Goal: Find specific page/section: Find specific page/section

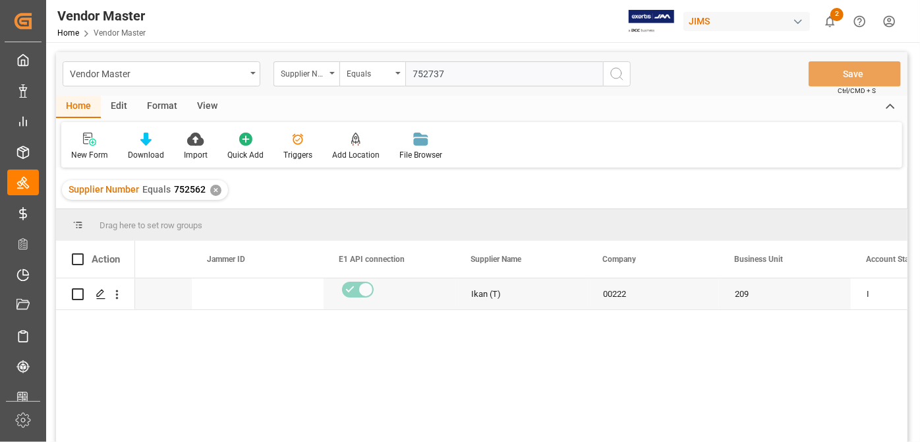
scroll to position [0, 75]
type input "752737"
click at [214, 192] on div "✕" at bounding box center [215, 190] width 11 height 11
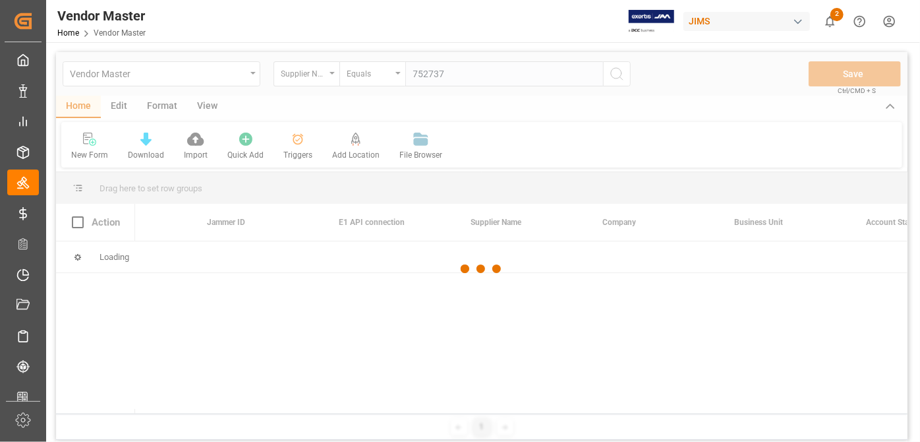
click at [617, 78] on div at bounding box center [482, 269] width 852 height 434
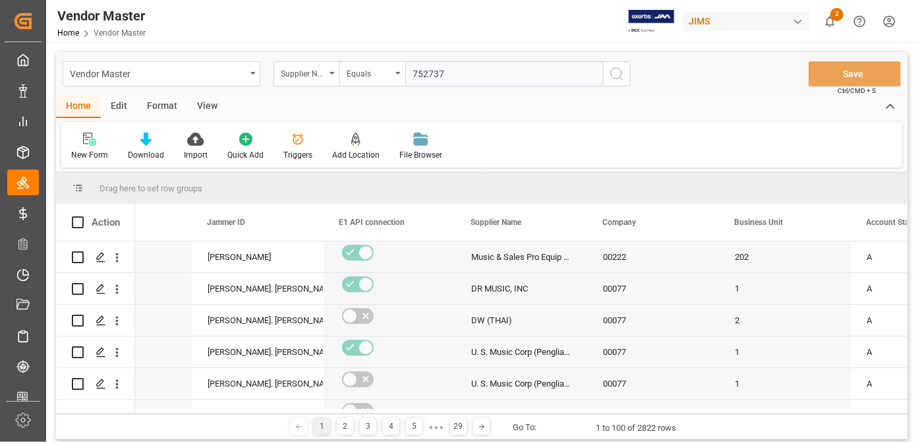
click at [610, 81] on icon "search button" at bounding box center [617, 74] width 16 height 16
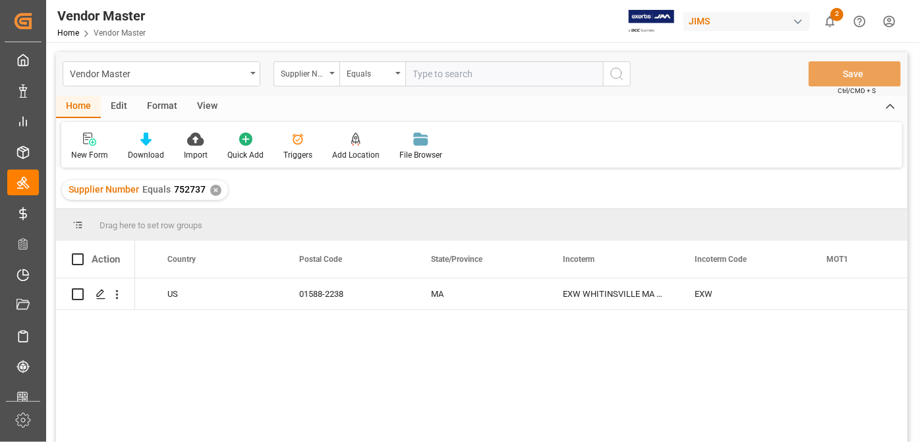
click at [436, 69] on input "text" at bounding box center [504, 73] width 198 height 25
paste input "403659"
type input "403659"
click at [215, 192] on div "✕" at bounding box center [215, 190] width 11 height 11
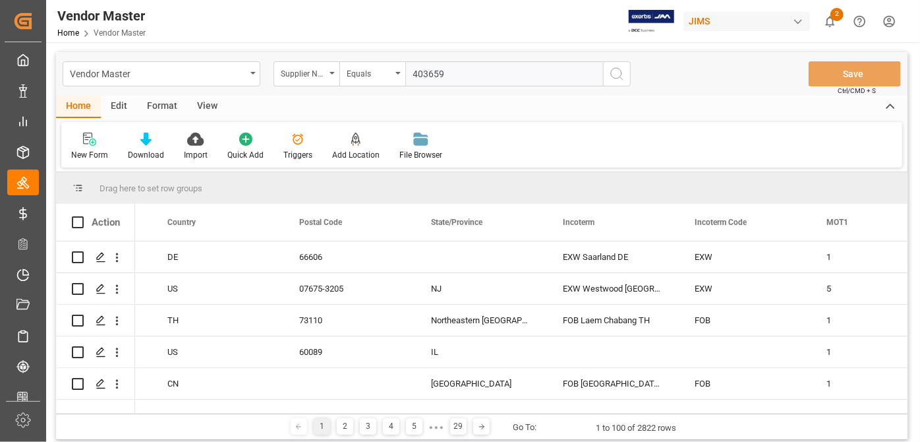
click at [616, 75] on icon "search button" at bounding box center [617, 74] width 16 height 16
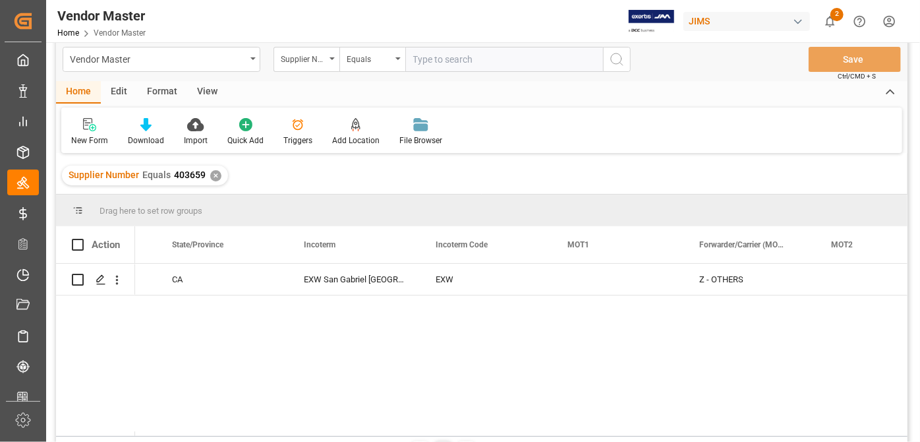
click at [478, 53] on input "text" at bounding box center [504, 59] width 198 height 25
paste input "775934"
type input "775934"
click at [212, 175] on div "✕" at bounding box center [215, 175] width 11 height 11
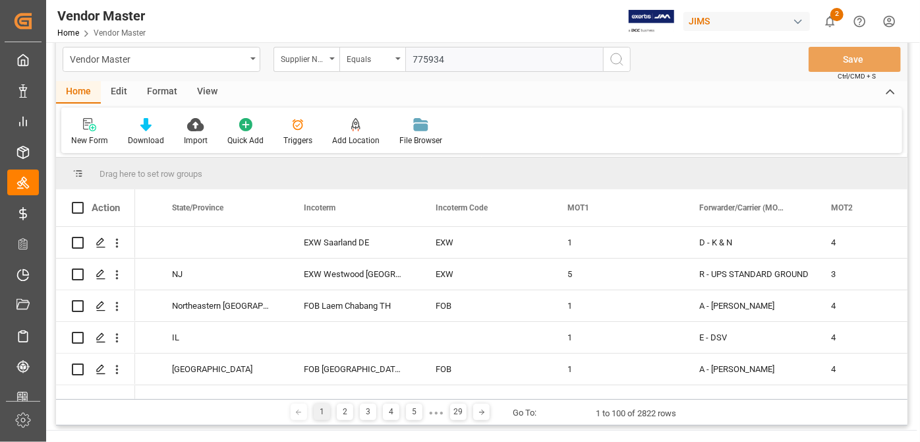
click at [620, 60] on icon "search button" at bounding box center [617, 59] width 16 height 16
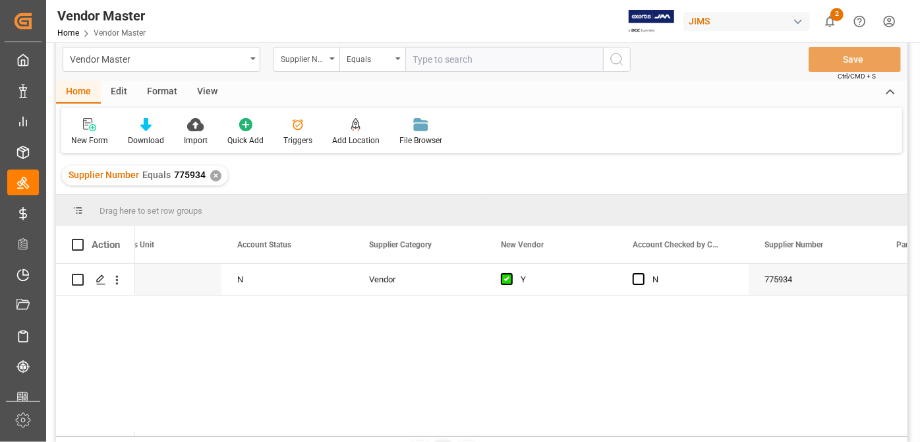
click at [620, 341] on div "N 209 00222 Vendor Y N 775934" at bounding box center [521, 350] width 773 height 172
click at [479, 49] on input "text" at bounding box center [504, 59] width 198 height 25
paste input "752516"
type input "752516"
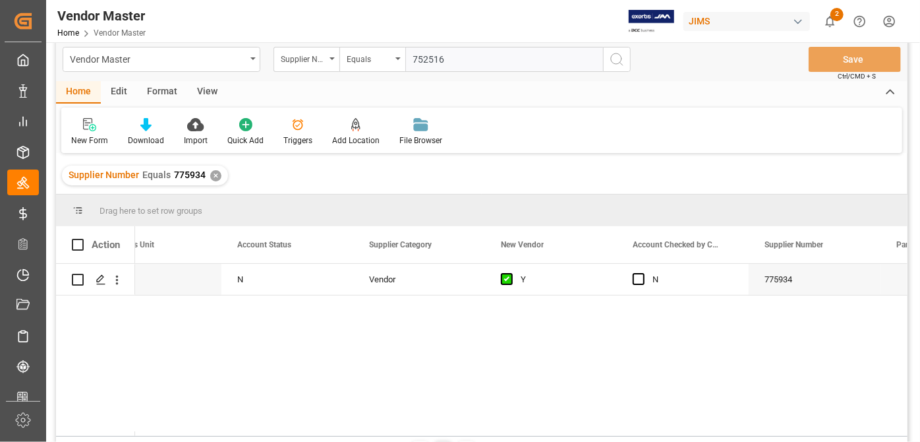
click at [218, 174] on div "✕" at bounding box center [215, 175] width 11 height 11
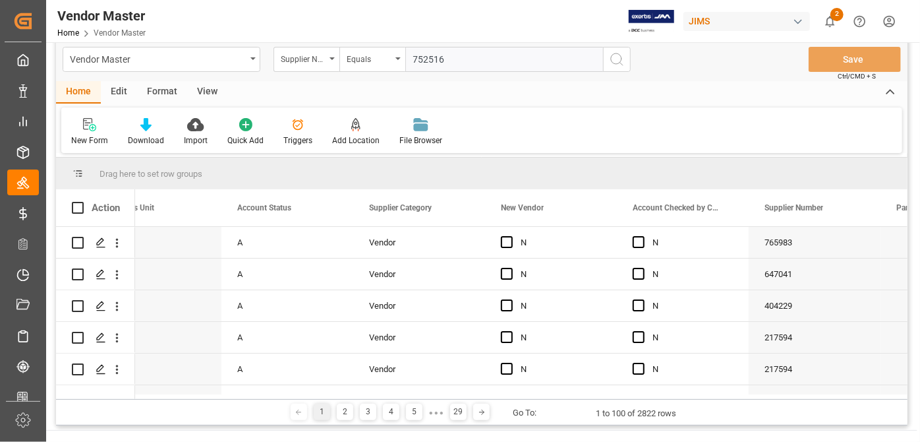
click at [619, 63] on icon "search button" at bounding box center [617, 59] width 16 height 16
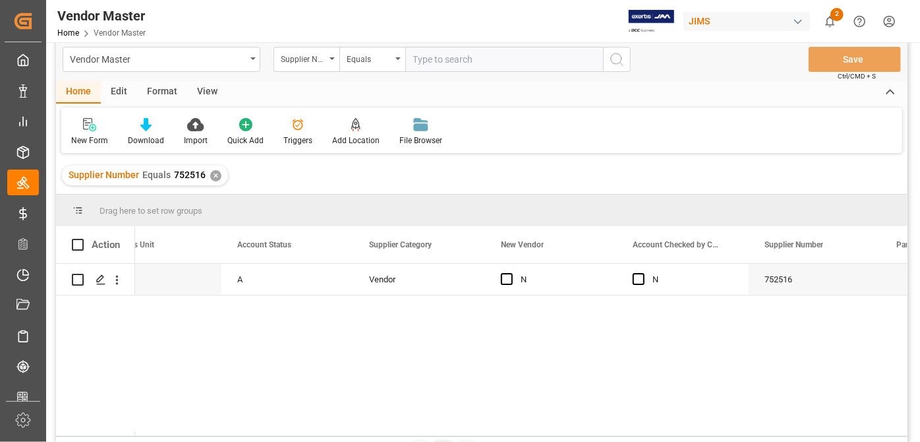
click at [244, 426] on div "00222 209 A Vendor N N 752516" at bounding box center [521, 350] width 773 height 172
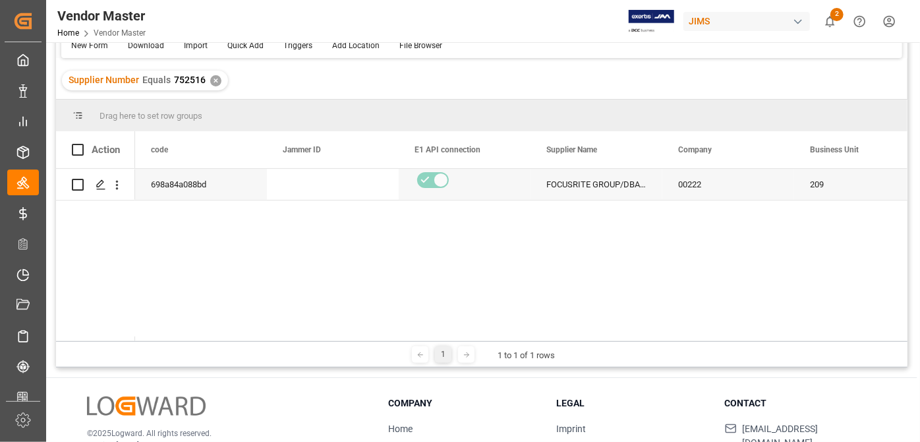
scroll to position [194, 0]
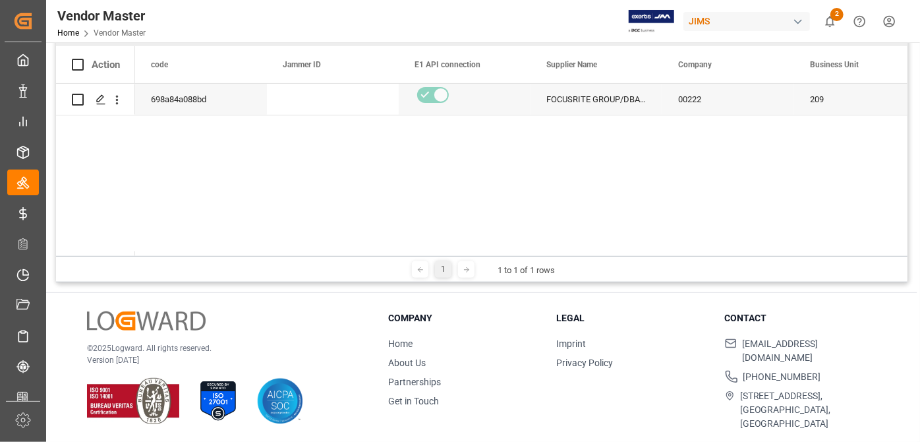
click at [183, 256] on div "1 1 to 1 of 1 rows" at bounding box center [482, 269] width 852 height 26
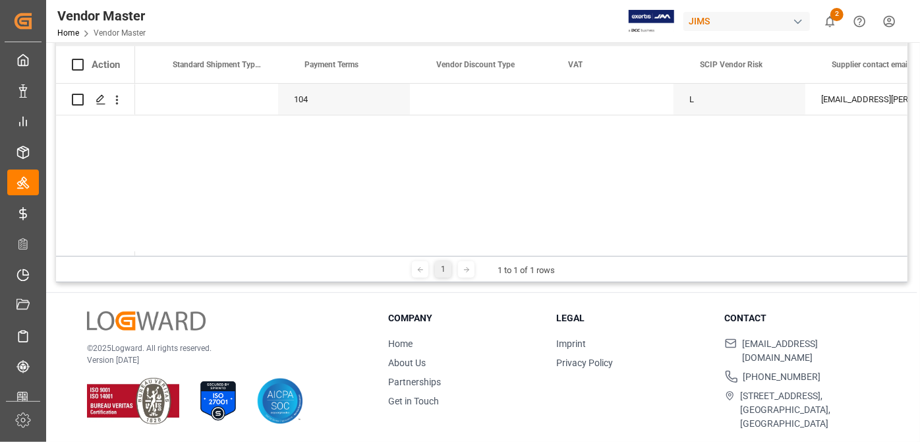
scroll to position [0, 4744]
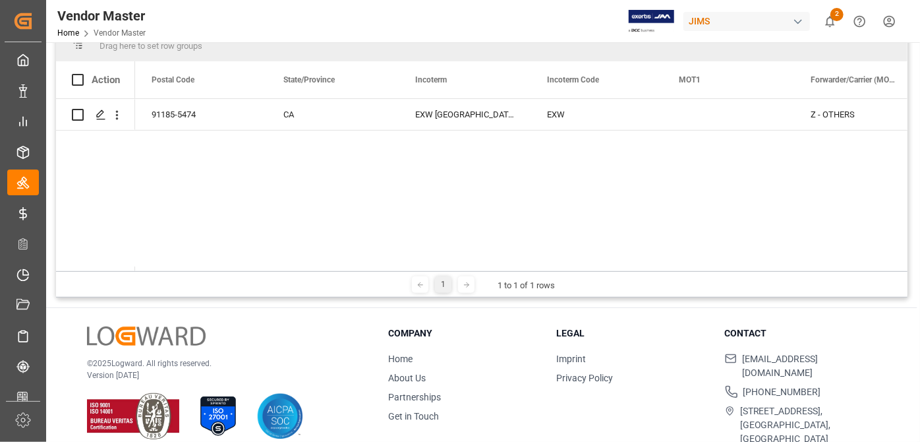
click at [516, 255] on div "Z - OTHERS EXW EXW [GEOGRAPHIC_DATA] [GEOGRAPHIC_DATA] [GEOGRAPHIC_DATA] [GEOGR…" at bounding box center [521, 185] width 773 height 172
drag, startPoint x: 490, startPoint y: 266, endPoint x: 405, endPoint y: 274, distance: 85.5
click at [401, 276] on div "Drag here to set row groups Drag here to set column labels Action MOT2 Forwarde…" at bounding box center [482, 164] width 852 height 268
click at [447, 271] on div "1 1 to 1 of 1 rows" at bounding box center [482, 284] width 852 height 26
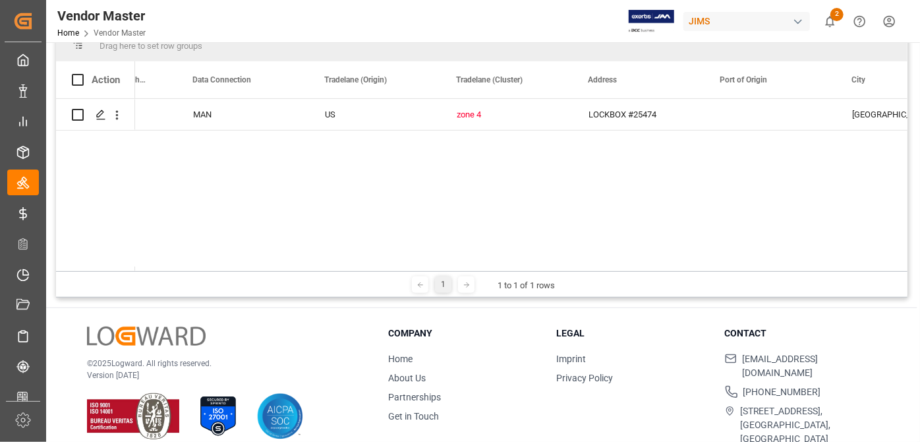
click at [662, 205] on div "Main MAN US zone 4 LOCKBOX #25474 [GEOGRAPHIC_DATA] [GEOGRAPHIC_DATA]" at bounding box center [521, 185] width 773 height 172
click at [539, 246] on div "Main MAN US zone 4 LOCKBOX #25474 [GEOGRAPHIC_DATA] [GEOGRAPHIC_DATA]" at bounding box center [521, 185] width 773 height 172
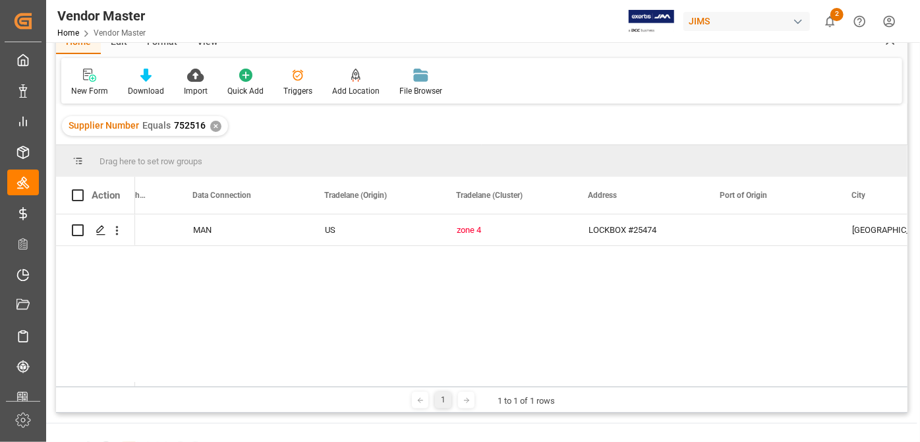
scroll to position [0, 0]
